Goal: Transaction & Acquisition: Purchase product/service

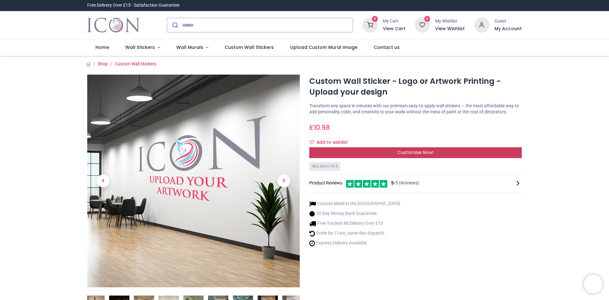
click at [398, 154] on span "Customise Now!" at bounding box center [416, 152] width 36 height 6
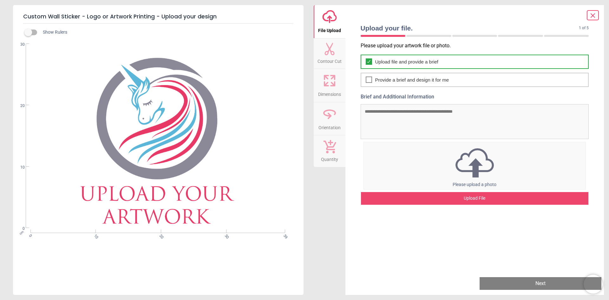
click at [396, 64] on span "Upload file and provide a brief" at bounding box center [406, 61] width 63 height 7
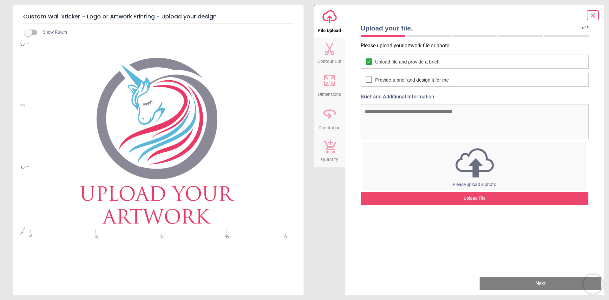
click at [224, 141] on div "cm 0 10 20 30 39 0 10 20 30" at bounding box center [157, 136] width 289 height 184
click at [329, 17] on icon at bounding box center [330, 19] width 4 height 7
click at [466, 201] on div "Upload File" at bounding box center [475, 198] width 228 height 13
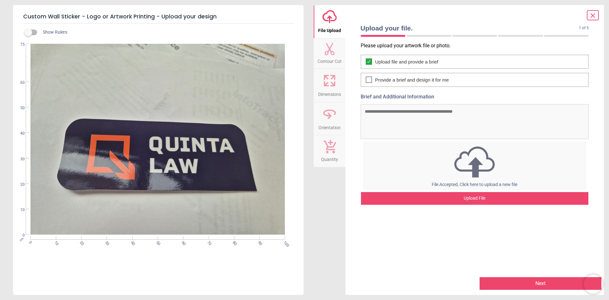
drag, startPoint x: 31, startPoint y: 43, endPoint x: 55, endPoint y: 59, distance: 28.3
click at [33, 44] on div "cm 0 10 20 30 40 50 60 70 80 90 100 0 10 20 30 40 50 60 75" at bounding box center [157, 139] width 289 height 191
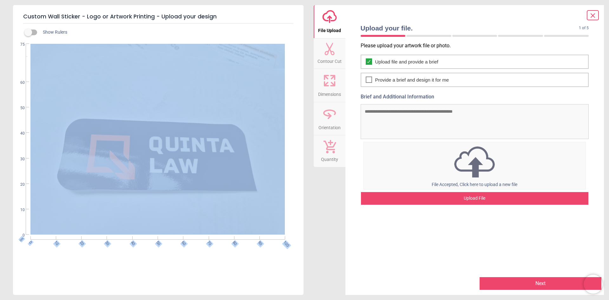
click at [280, 234] on div "cm 0 10 20 30 40 50 60 70 80 90 100 0 10 20 30 40 50 60 75" at bounding box center [157, 139] width 289 height 191
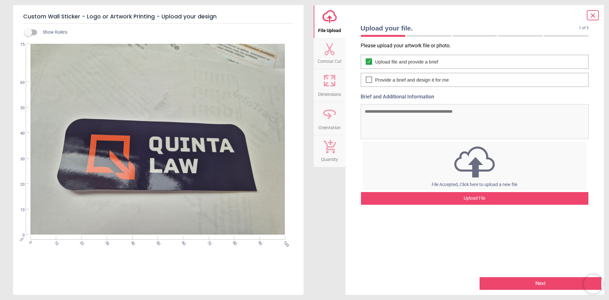
click at [330, 52] on icon at bounding box center [329, 49] width 13 height 13
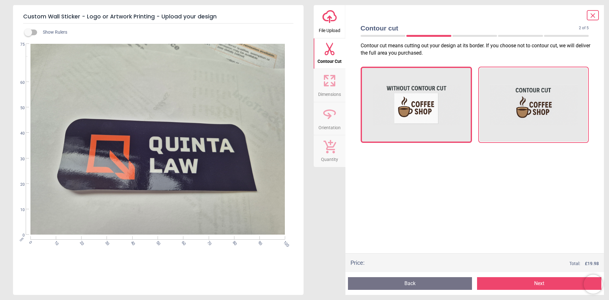
click at [545, 112] on img at bounding box center [533, 104] width 89 height 63
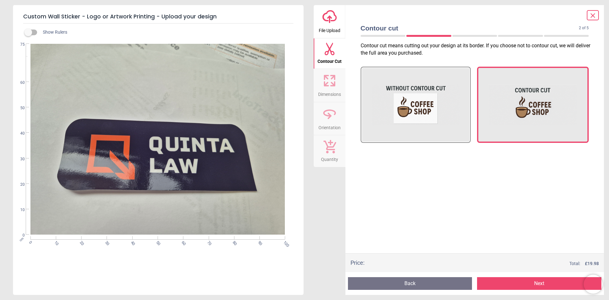
click at [328, 55] on span "Contour Cut" at bounding box center [330, 60] width 24 height 10
drag, startPoint x: 469, startPoint y: 67, endPoint x: 346, endPoint y: 102, distance: 127.7
click at [440, 76] on div at bounding box center [416, 105] width 110 height 76
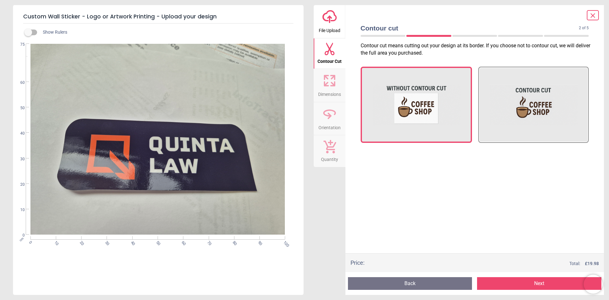
click at [540, 285] on button "Next" at bounding box center [539, 283] width 124 height 13
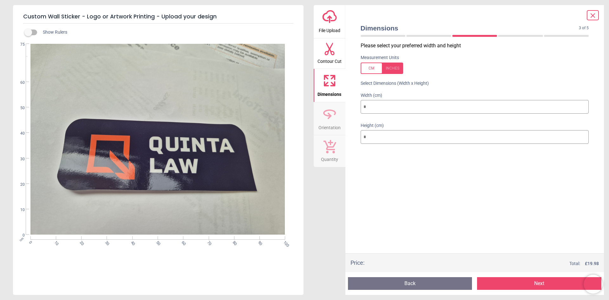
click at [331, 122] on span "Orientation" at bounding box center [330, 127] width 22 height 10
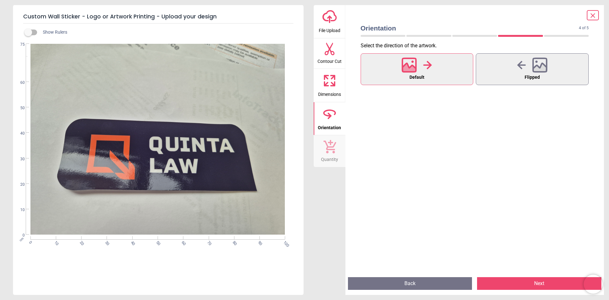
click at [516, 283] on button "Next" at bounding box center [539, 283] width 124 height 13
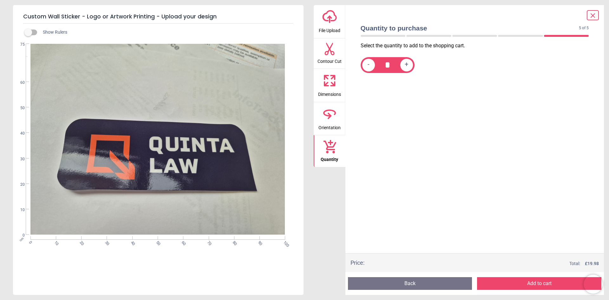
click at [280, 115] on div "cm 0 10 20 30 40 50 60 70 80 90 100 0 10 20 30 40 50 60 75" at bounding box center [157, 139] width 289 height 191
click at [594, 15] on icon at bounding box center [593, 16] width 8 height 8
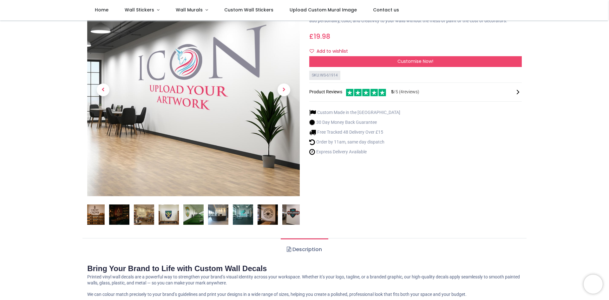
scroll to position [63, 0]
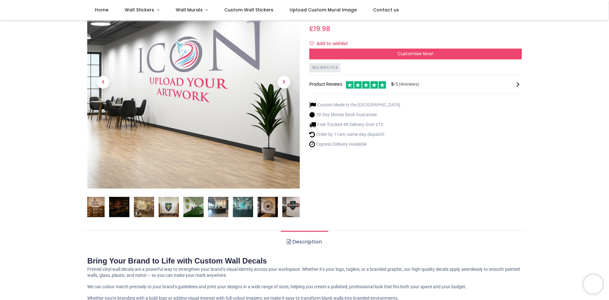
click at [269, 205] on img at bounding box center [268, 207] width 20 height 20
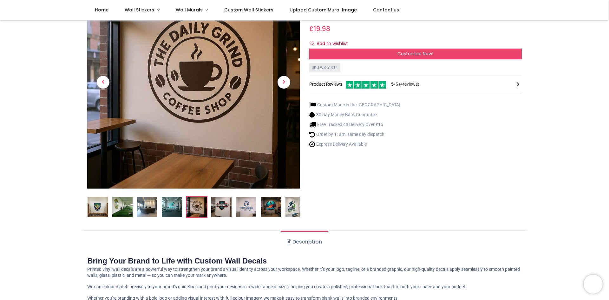
click at [292, 205] on img at bounding box center [296, 207] width 20 height 20
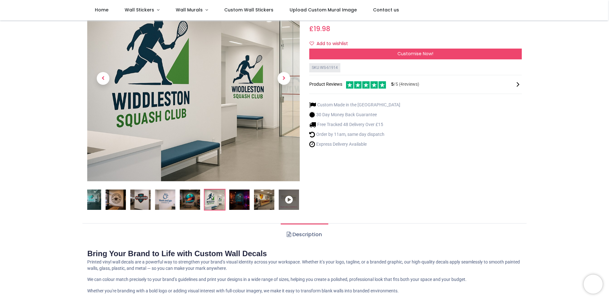
drag, startPoint x: 211, startPoint y: 203, endPoint x: 199, endPoint y: 203, distance: 12.1
click at [210, 203] on img at bounding box center [215, 199] width 20 height 20
click at [191, 201] on img at bounding box center [190, 199] width 20 height 20
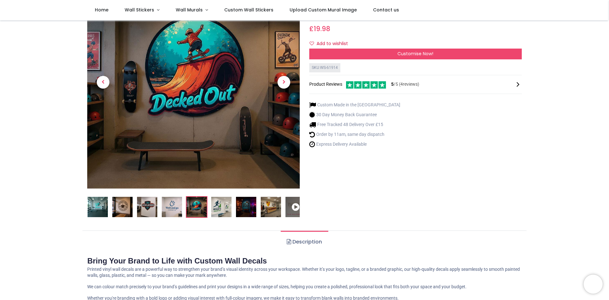
click at [143, 203] on img at bounding box center [147, 207] width 20 height 20
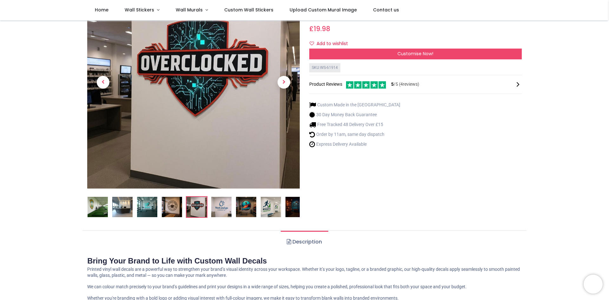
click at [122, 205] on img at bounding box center [122, 207] width 20 height 20
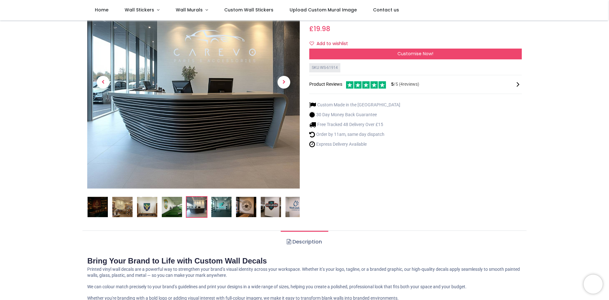
click at [96, 206] on img at bounding box center [98, 207] width 20 height 20
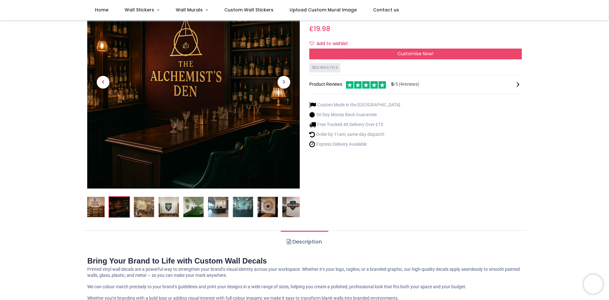
click at [120, 202] on img at bounding box center [119, 207] width 20 height 20
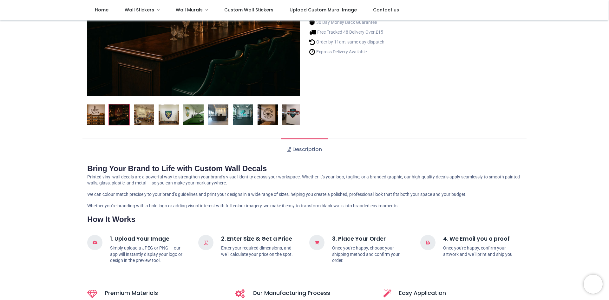
scroll to position [159, 0]
